Goal: Information Seeking & Learning: Find specific fact

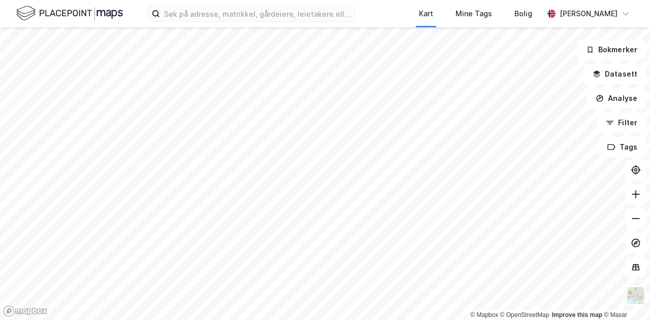
click at [289, 5] on div "Kart Mine Tags Bolig [PERSON_NAME]" at bounding box center [325, 13] width 650 height 27
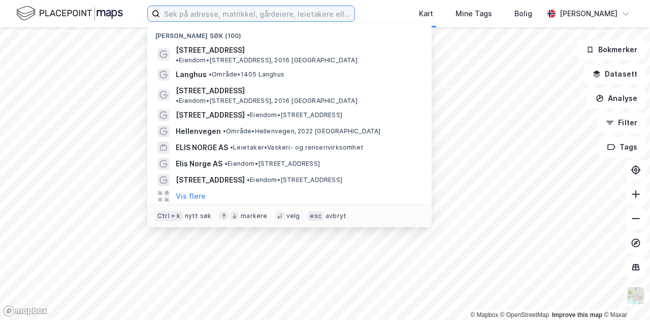
click at [268, 14] on input at bounding box center [257, 13] width 194 height 15
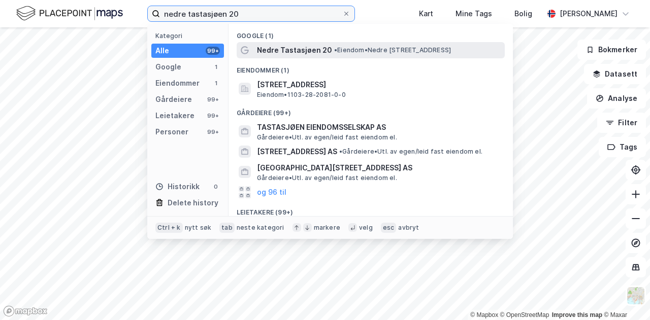
type input "nedre tastasjøen 20"
click at [312, 53] on span "Nedre Tastasjøen 20" at bounding box center [294, 50] width 75 height 12
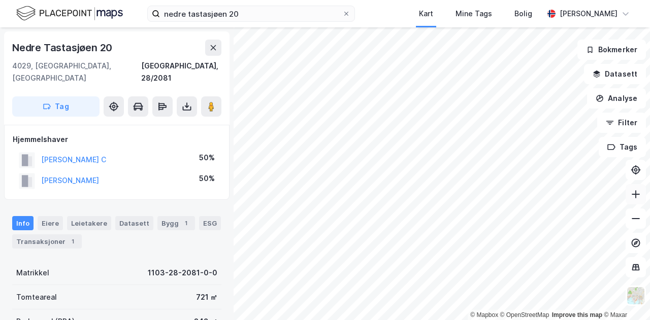
click at [639, 194] on icon at bounding box center [636, 194] width 8 height 1
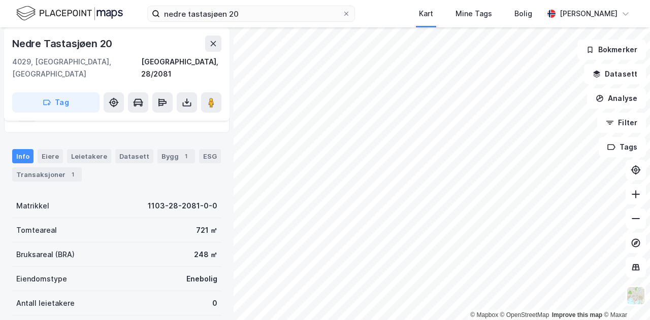
scroll to position [67, 0]
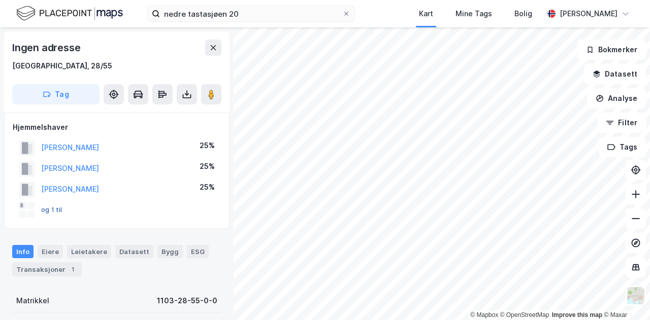
click at [0, 0] on button "og 1 til" at bounding box center [0, 0] width 0 height 0
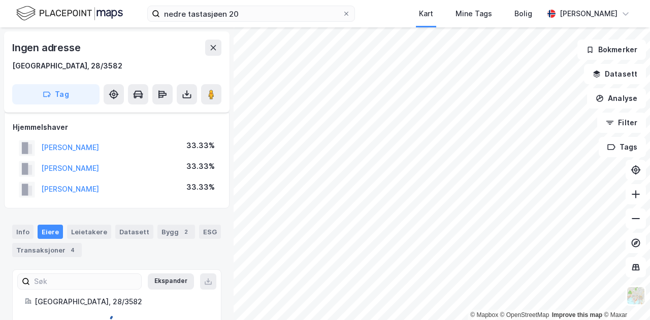
scroll to position [10, 0]
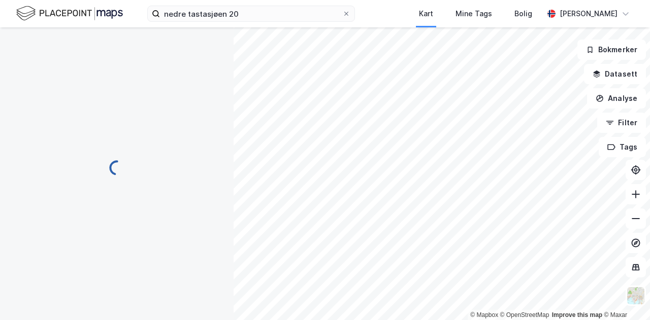
scroll to position [10, 0]
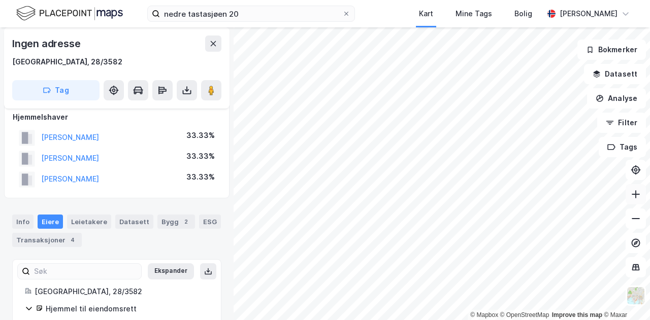
click at [632, 204] on button at bounding box center [635, 194] width 20 height 20
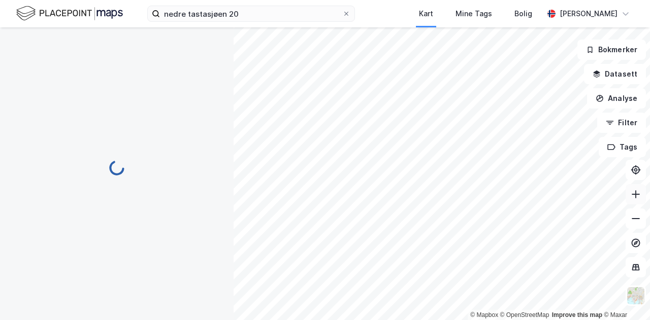
scroll to position [0, 0]
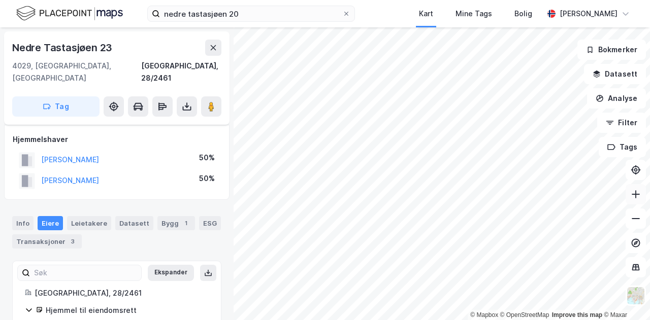
scroll to position [10, 0]
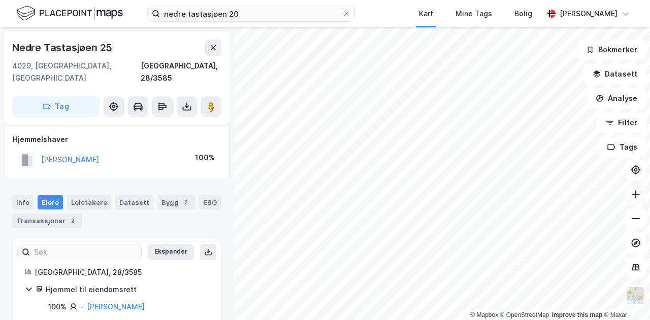
scroll to position [5, 0]
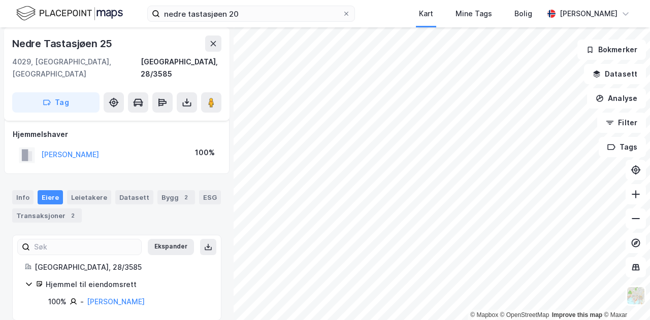
click at [99, 149] on div "[PERSON_NAME]" at bounding box center [70, 155] width 58 height 12
click at [0, 0] on button "[PERSON_NAME]" at bounding box center [0, 0] width 0 height 0
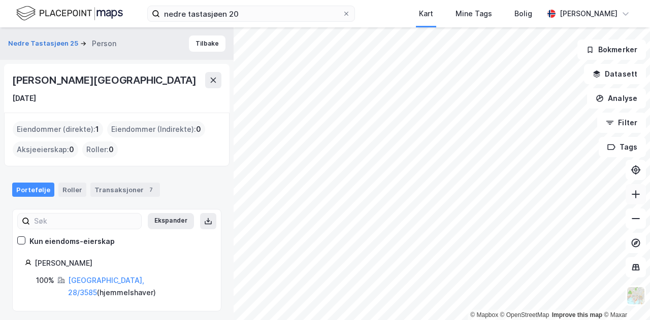
click at [635, 197] on icon at bounding box center [636, 194] width 10 height 10
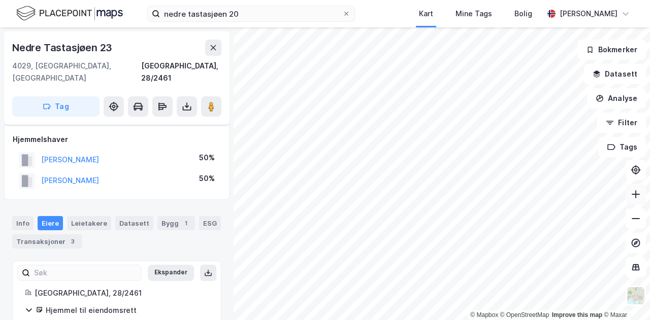
scroll to position [5, 0]
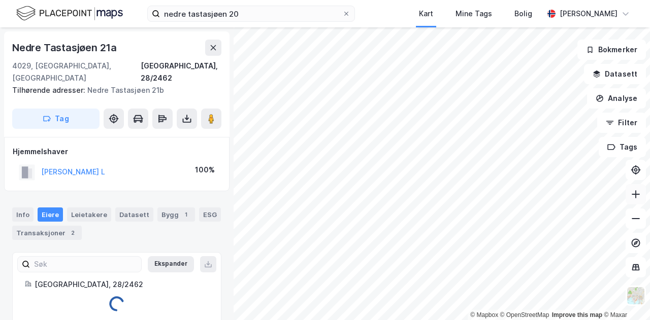
scroll to position [4, 0]
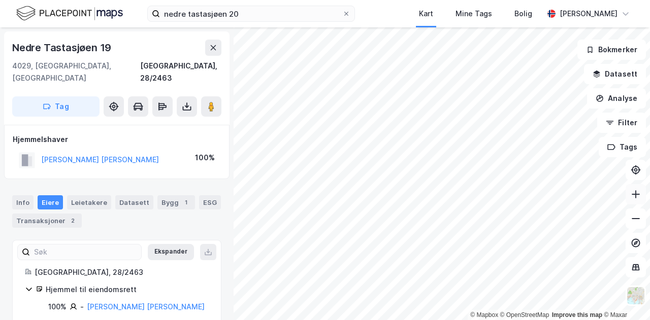
scroll to position [4, 0]
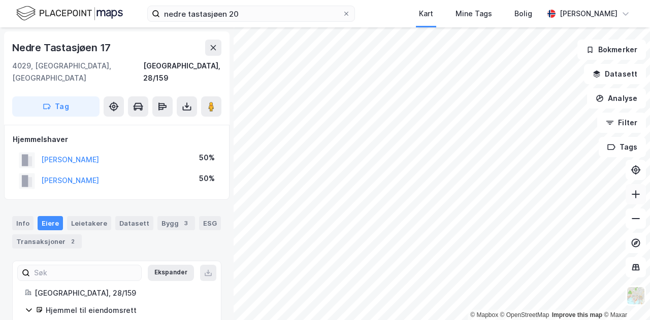
scroll to position [4, 0]
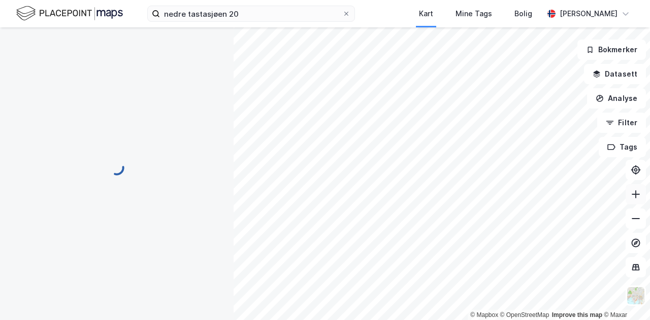
scroll to position [4, 0]
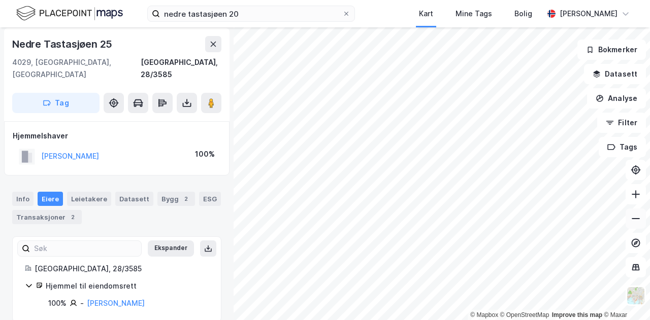
click at [631, 222] on icon at bounding box center [636, 219] width 10 height 10
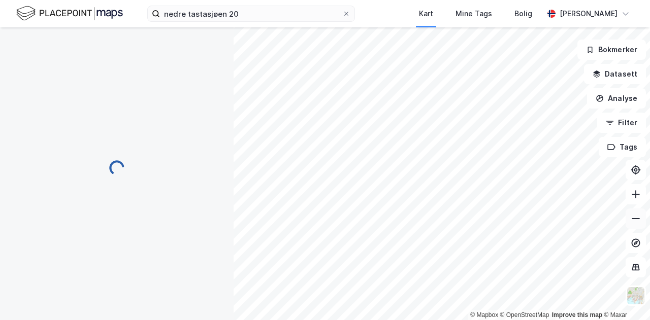
scroll to position [4, 0]
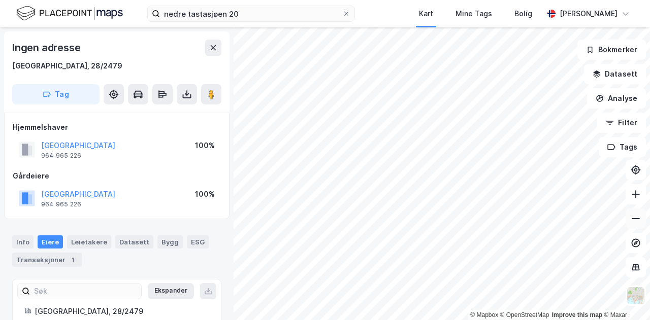
scroll to position [4, 0]
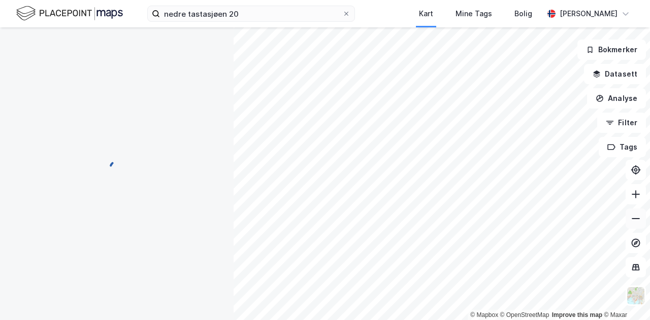
scroll to position [4, 0]
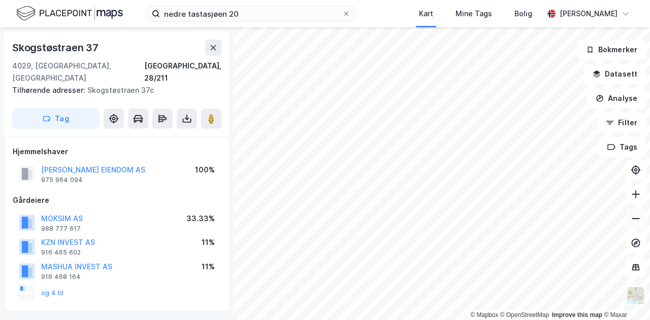
scroll to position [4, 0]
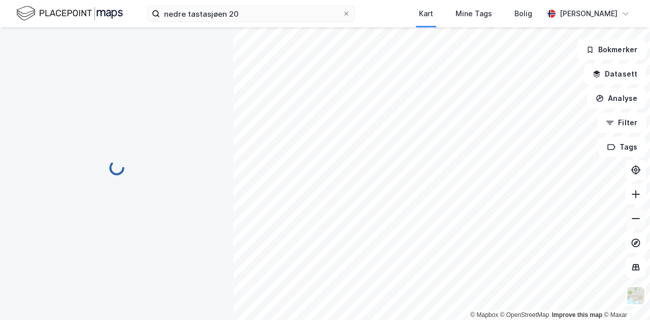
scroll to position [4, 0]
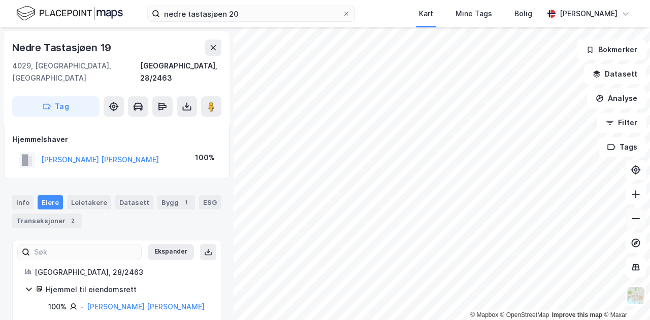
scroll to position [4, 0]
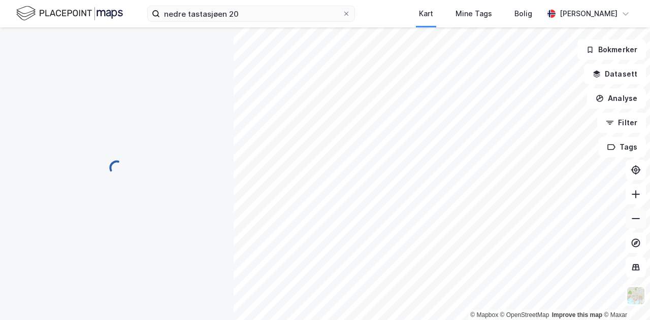
scroll to position [4, 0]
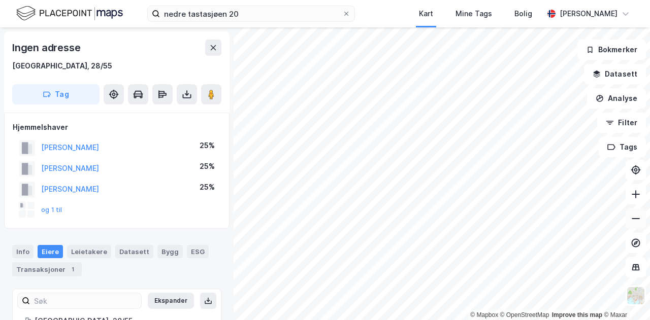
scroll to position [4, 0]
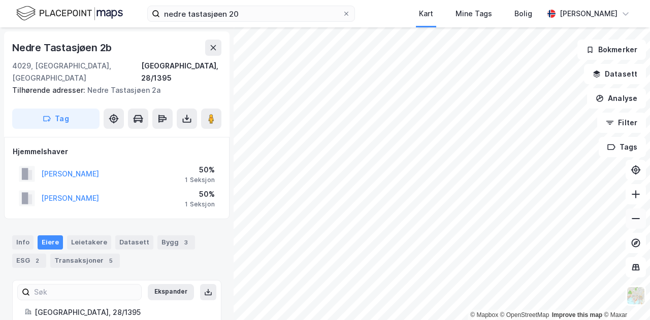
scroll to position [4, 0]
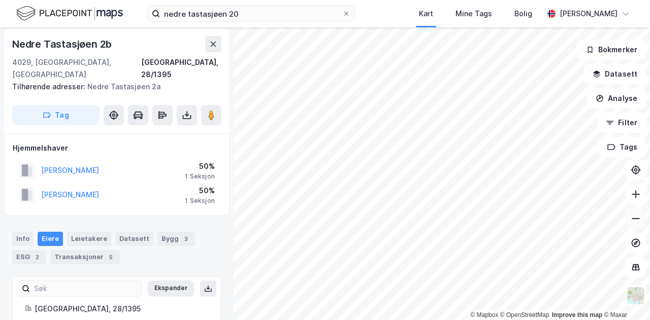
click at [633, 227] on button at bounding box center [635, 219] width 20 height 20
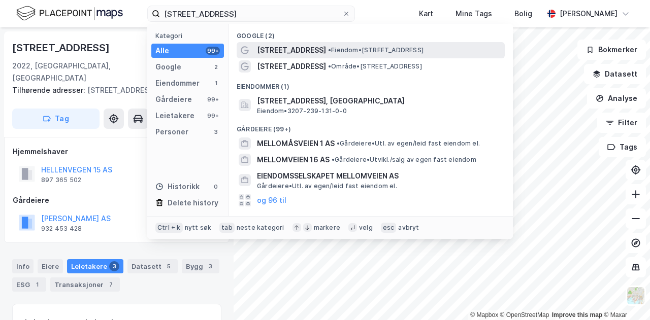
type input "mellomåsveien 1"
click at [304, 51] on span "Mellomåsveien 1" at bounding box center [291, 50] width 69 height 12
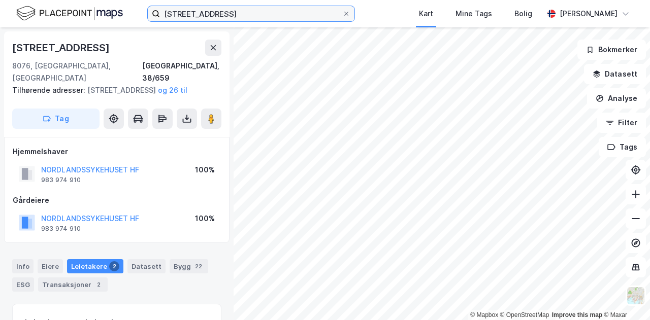
click at [235, 14] on input "mellomåsveien 1" at bounding box center [251, 13] width 182 height 15
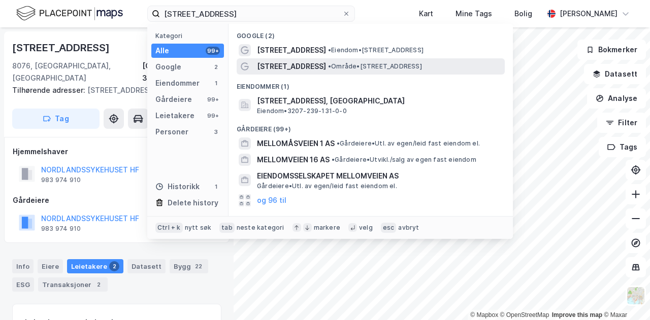
click at [272, 70] on span "Mellomåsveien 1" at bounding box center [291, 66] width 69 height 12
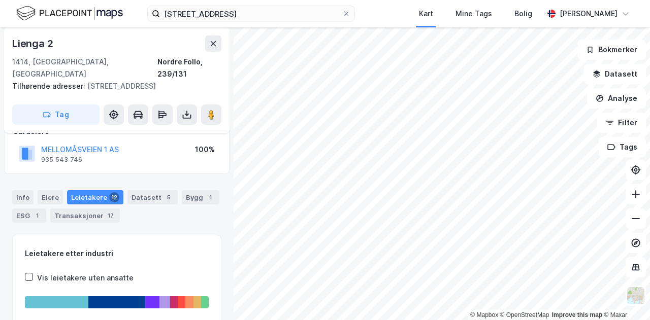
scroll to position [71, 0]
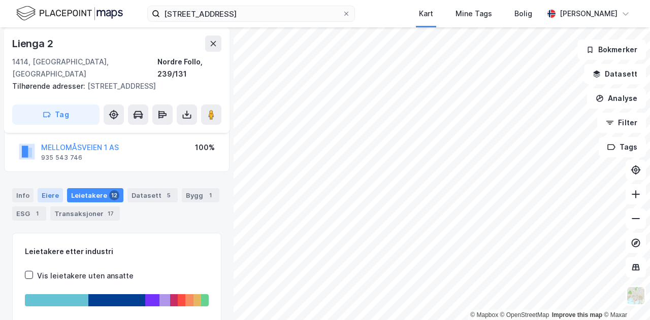
click at [58, 188] on div "Eiere" at bounding box center [50, 195] width 25 height 14
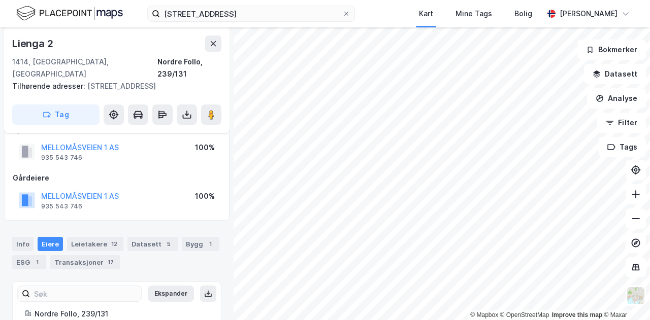
scroll to position [21, 0]
click at [0, 0] on button "MELLOMÅSVEIEN 1 AS" at bounding box center [0, 0] width 0 height 0
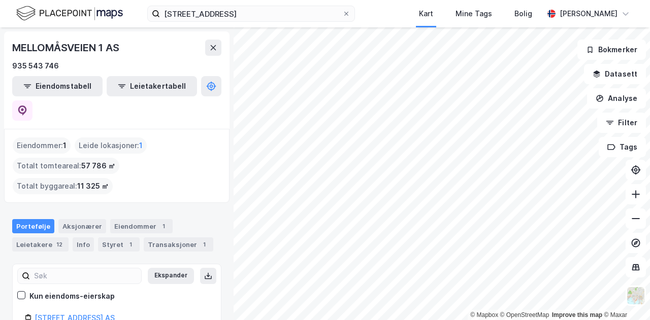
scroll to position [33, 0]
click at [27, 105] on icon at bounding box center [22, 110] width 10 height 10
